Goal: Navigation & Orientation: Find specific page/section

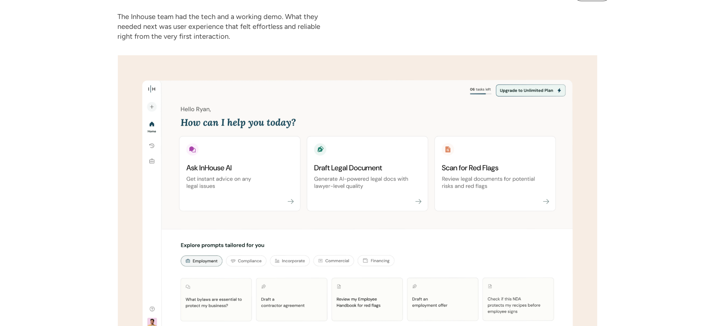
scroll to position [1057, 0]
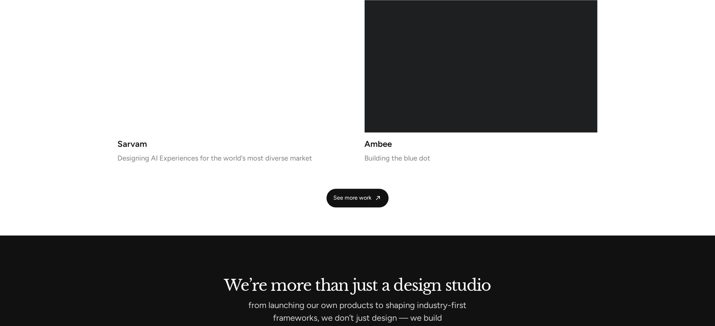
scroll to position [1525, 0]
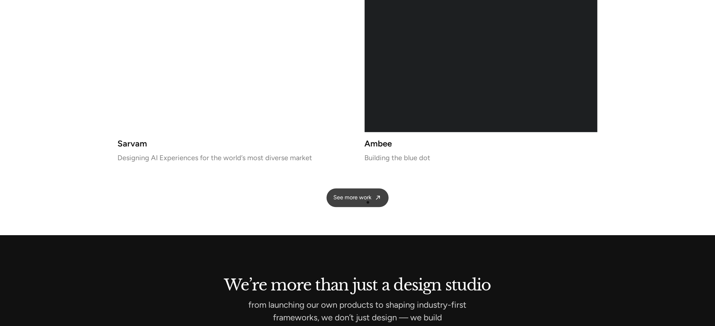
click at [368, 203] on link "See more work" at bounding box center [357, 198] width 62 height 19
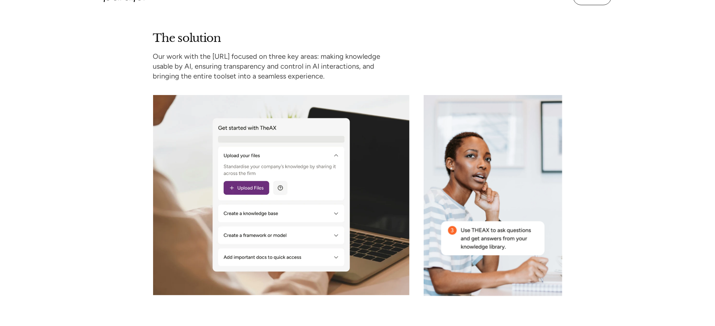
scroll to position [1216, 0]
